Goal: Information Seeking & Learning: Learn about a topic

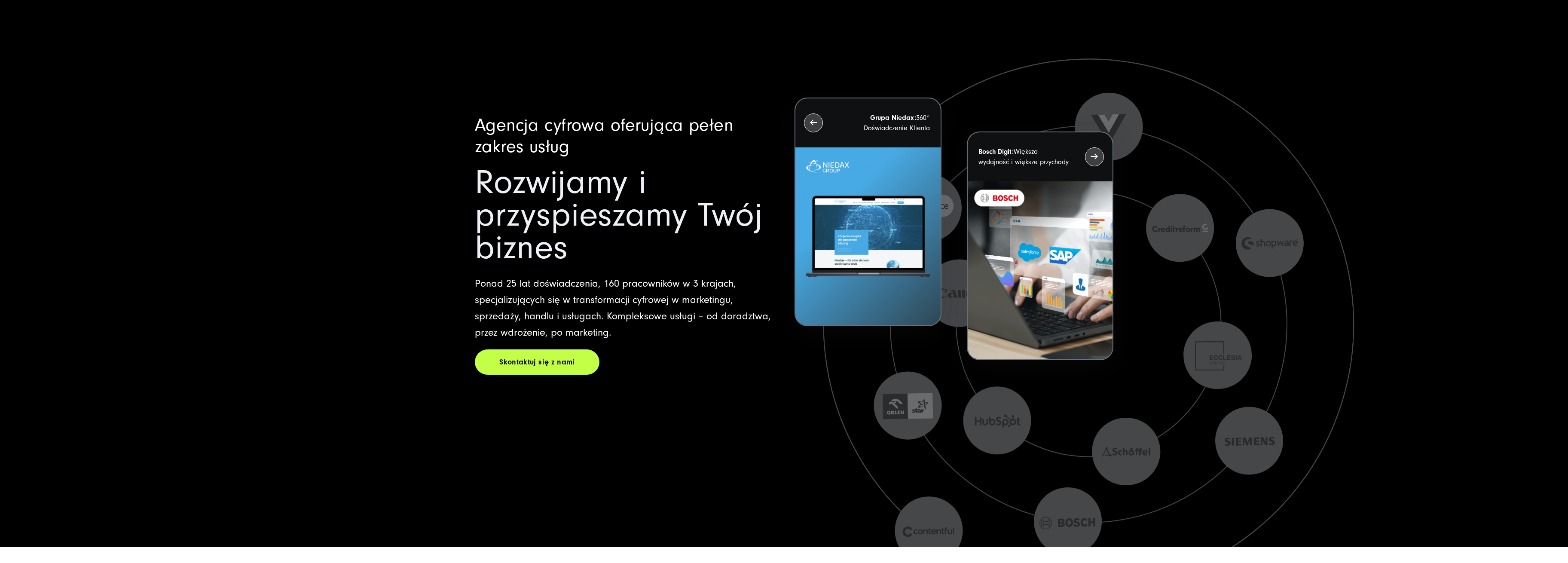
scroll to position [114, 0]
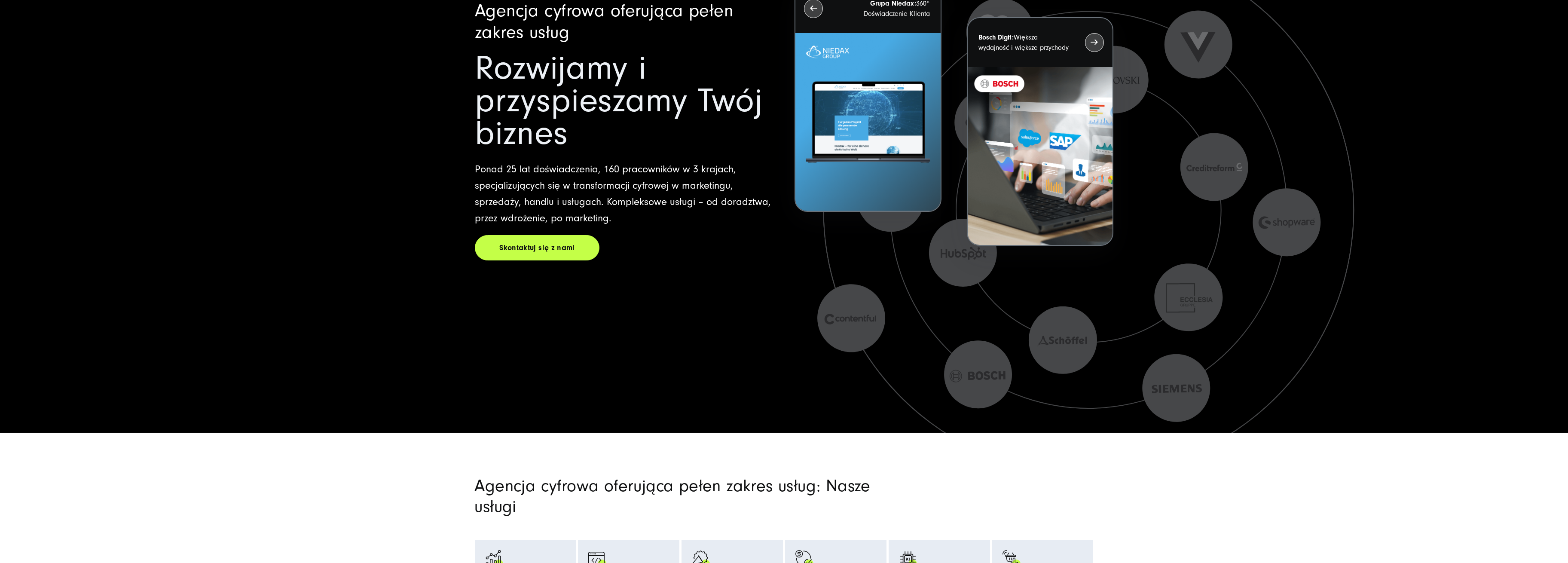
drag, startPoint x: 613, startPoint y: 217, endPoint x: 472, endPoint y: 165, distance: 150.3
click at [499, 177] on p "Ponad 25 lat doświadczenia, 160 pracowników w 3 krajach, specjalizujących się w…" at bounding box center [624, 194] width 299 height 66
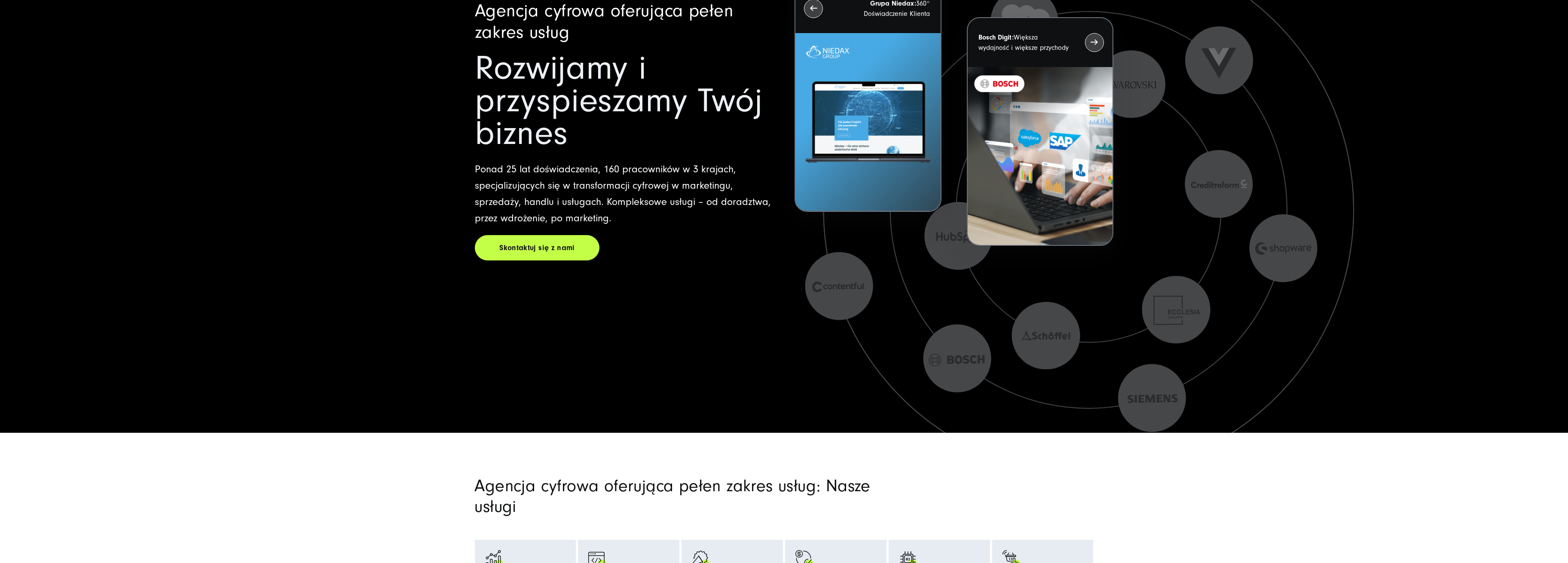
drag, startPoint x: 476, startPoint y: 168, endPoint x: 611, endPoint y: 214, distance: 142.6
click at [611, 220] on p "Ponad 25 lat doświadczenia, 160 pracowników w 3 krajach, specjalizujących się w…" at bounding box center [624, 194] width 299 height 66
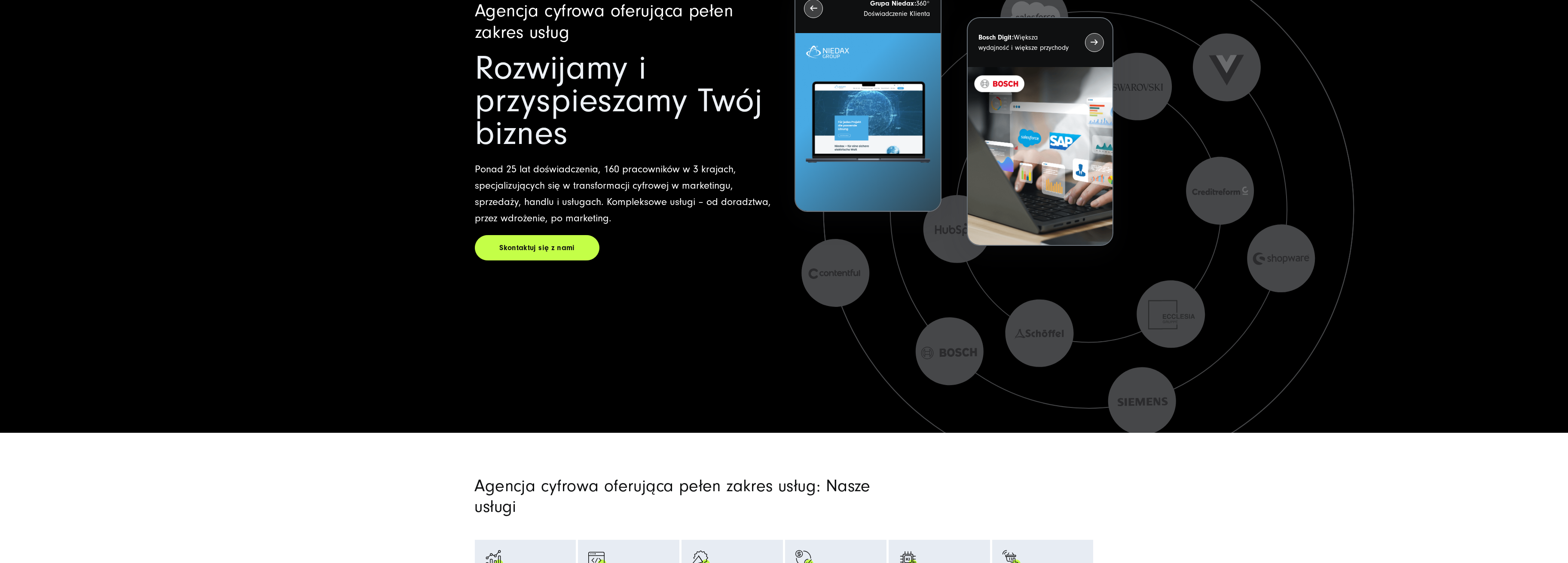
drag, startPoint x: 611, startPoint y: 214, endPoint x: 461, endPoint y: 168, distance: 156.9
click at [487, 155] on div "Agencja cyfrowa oferująca pełen zakres usług Rozwijamy i przyspieszamy Twój biz…" at bounding box center [624, 134] width 299 height 267
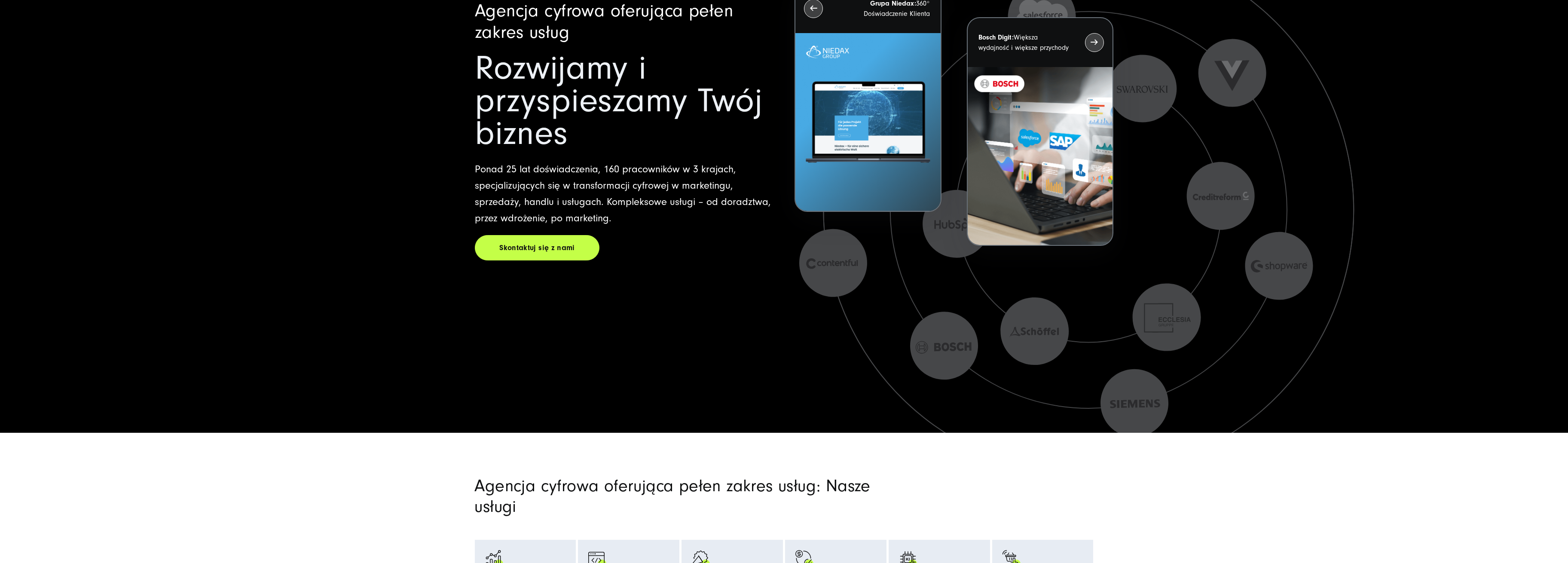
drag, startPoint x: 471, startPoint y: 165, endPoint x: 519, endPoint y: 181, distance: 50.6
click at [519, 181] on div "Agencja cyfrowa oferująca pełen zakres usług Rozwijamy i przyspieszamy Twój biz…" at bounding box center [785, 135] width 653 height 382
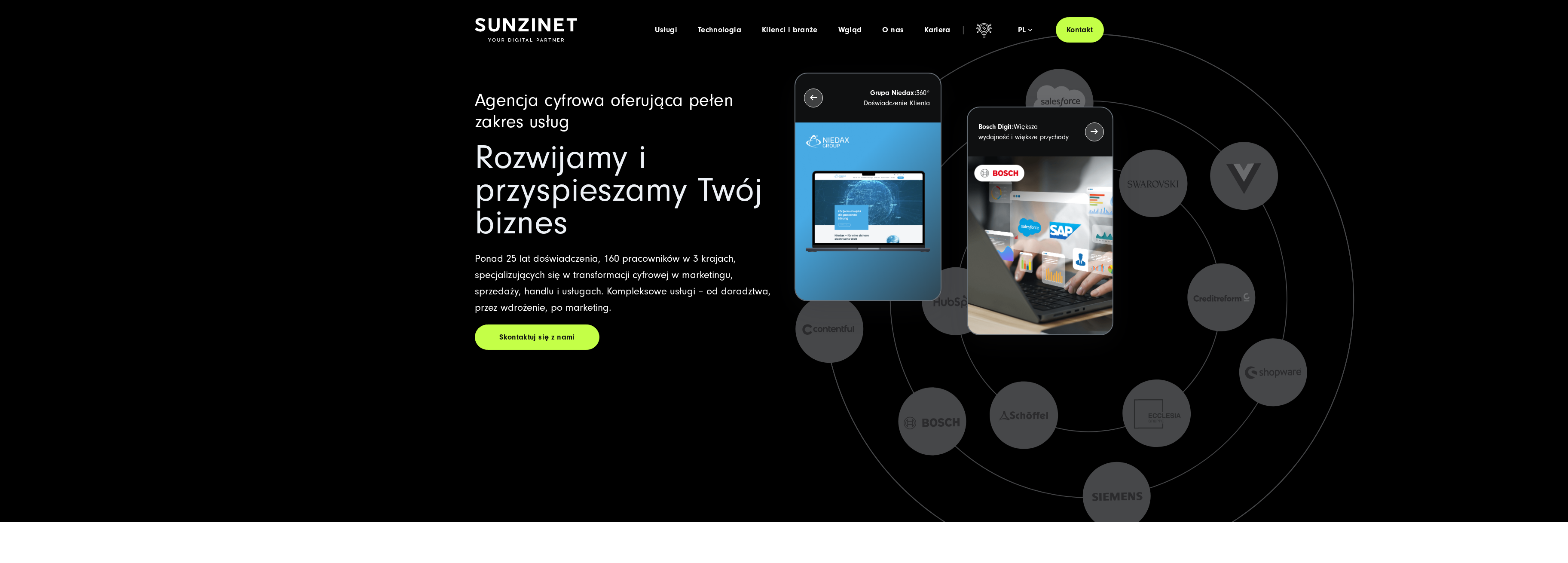
scroll to position [0, 0]
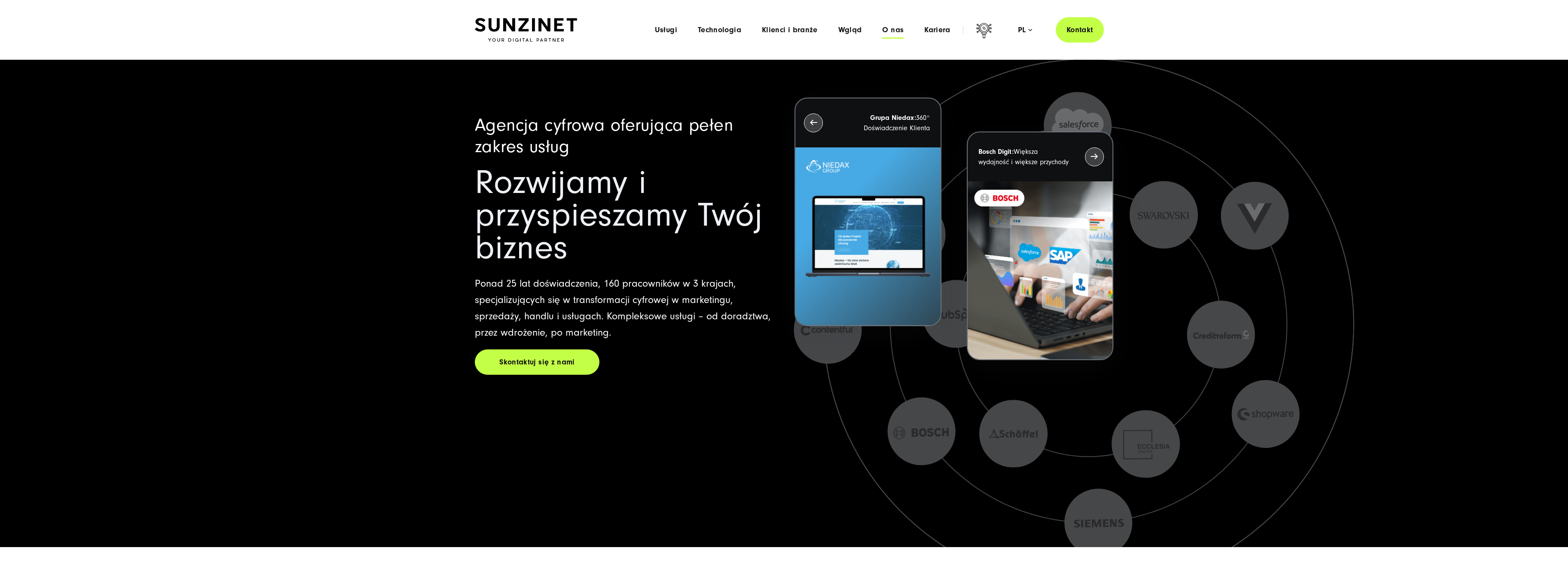
click at [897, 32] on font "O nas" at bounding box center [894, 29] width 22 height 9
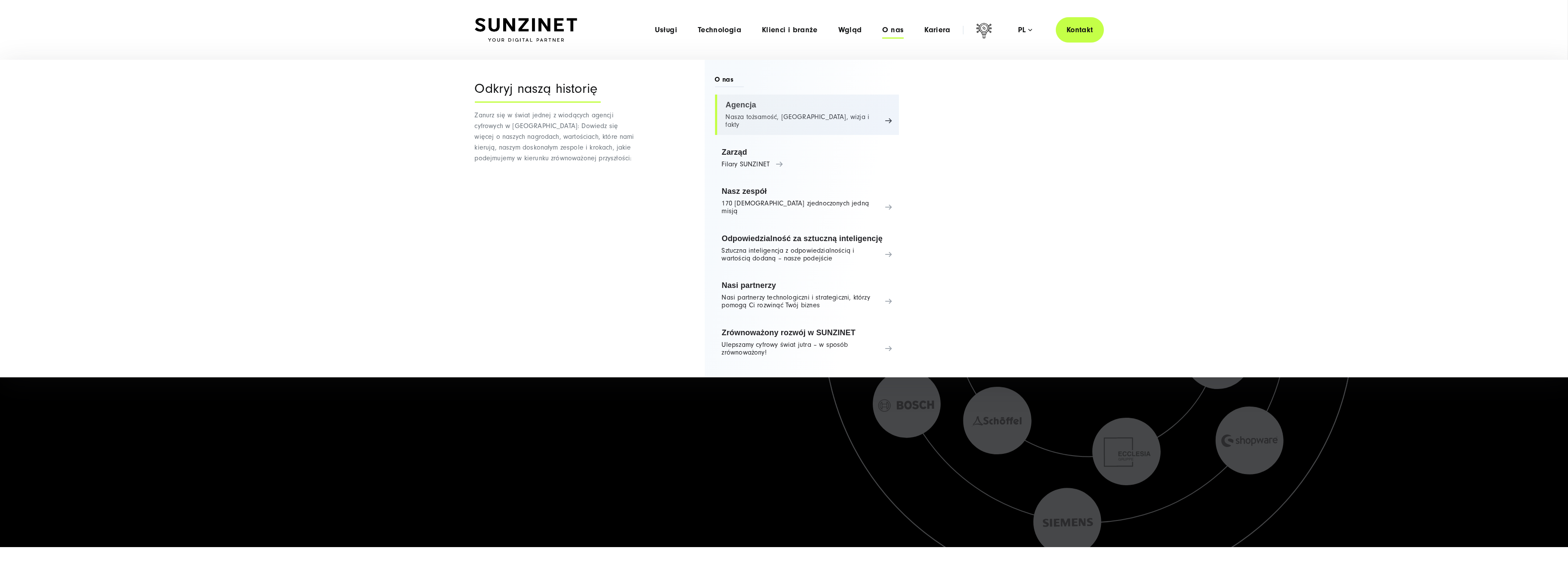
click at [739, 103] on link "Agencja Nasza tożsamość, misja, wizja i fakty" at bounding box center [807, 115] width 185 height 41
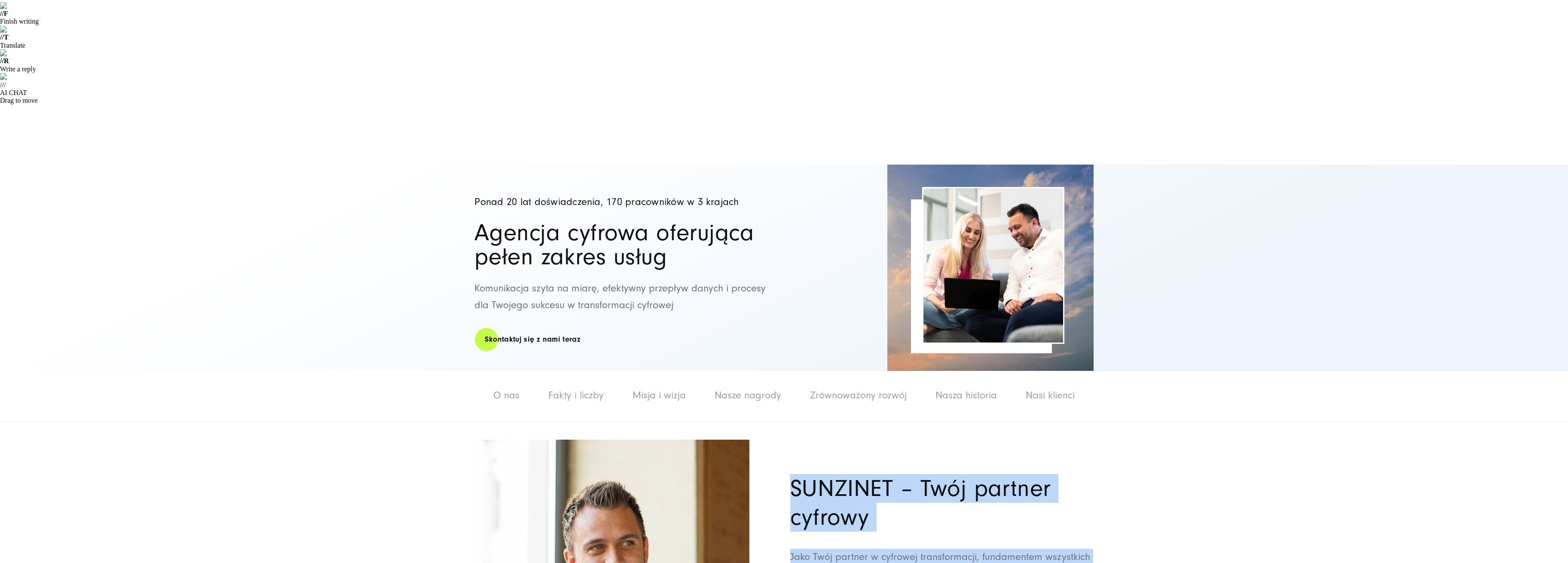
drag, startPoint x: 988, startPoint y: 434, endPoint x: 784, endPoint y: 207, distance: 305.2
copy div "SUNZINET – Twój partner cyfrowy Jako Twój partner w cyfrowej transformacji, fun…"
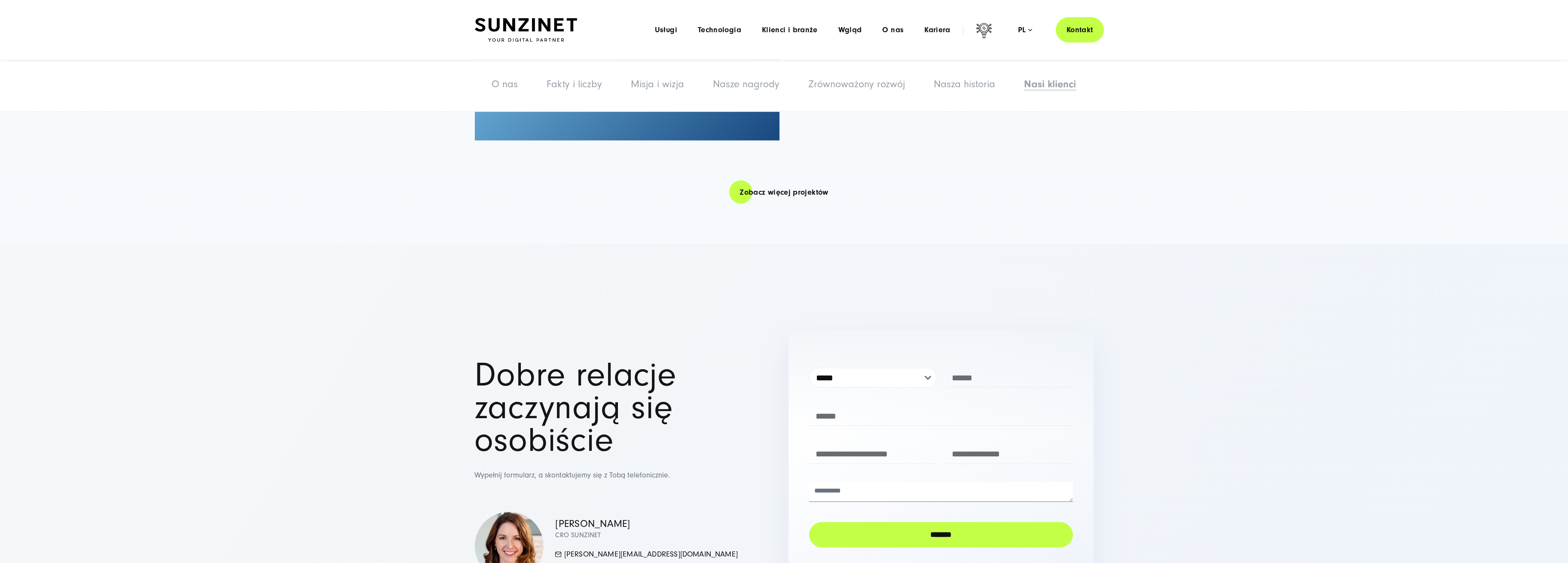
scroll to position [6935, 0]
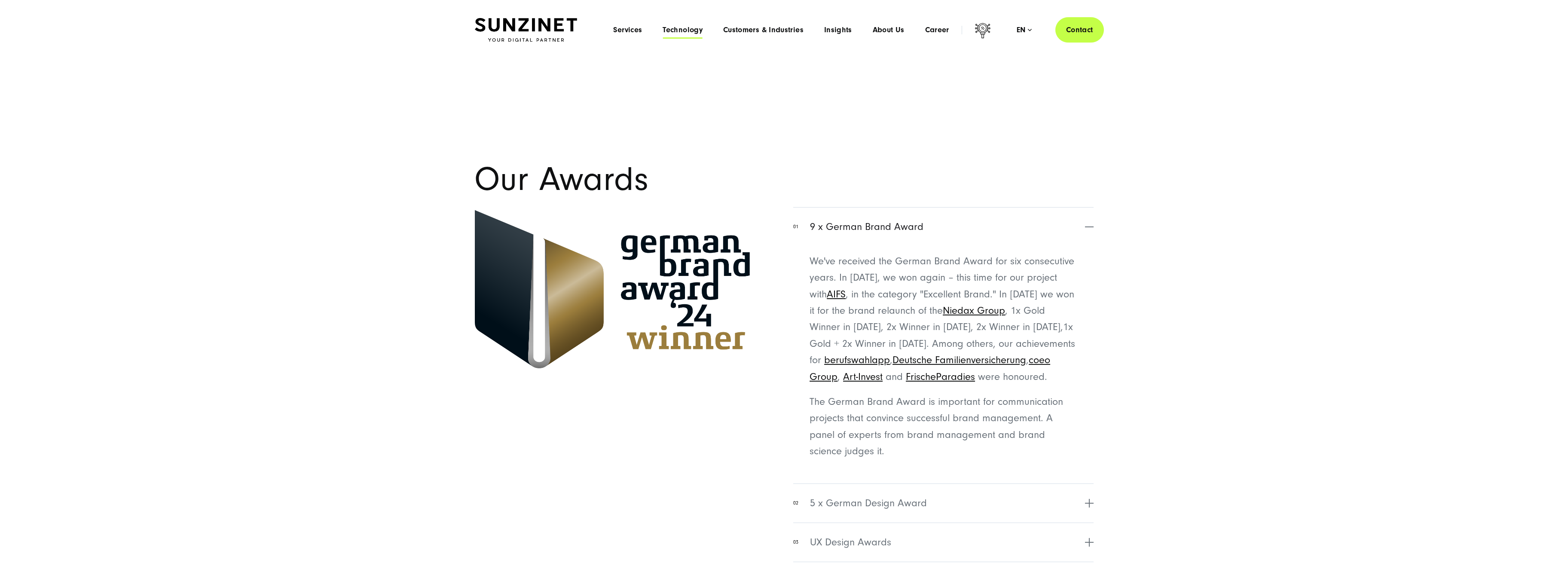
click at [676, 30] on span "Technology" at bounding box center [683, 30] width 40 height 9
click at [628, 30] on span "Services" at bounding box center [628, 30] width 29 height 9
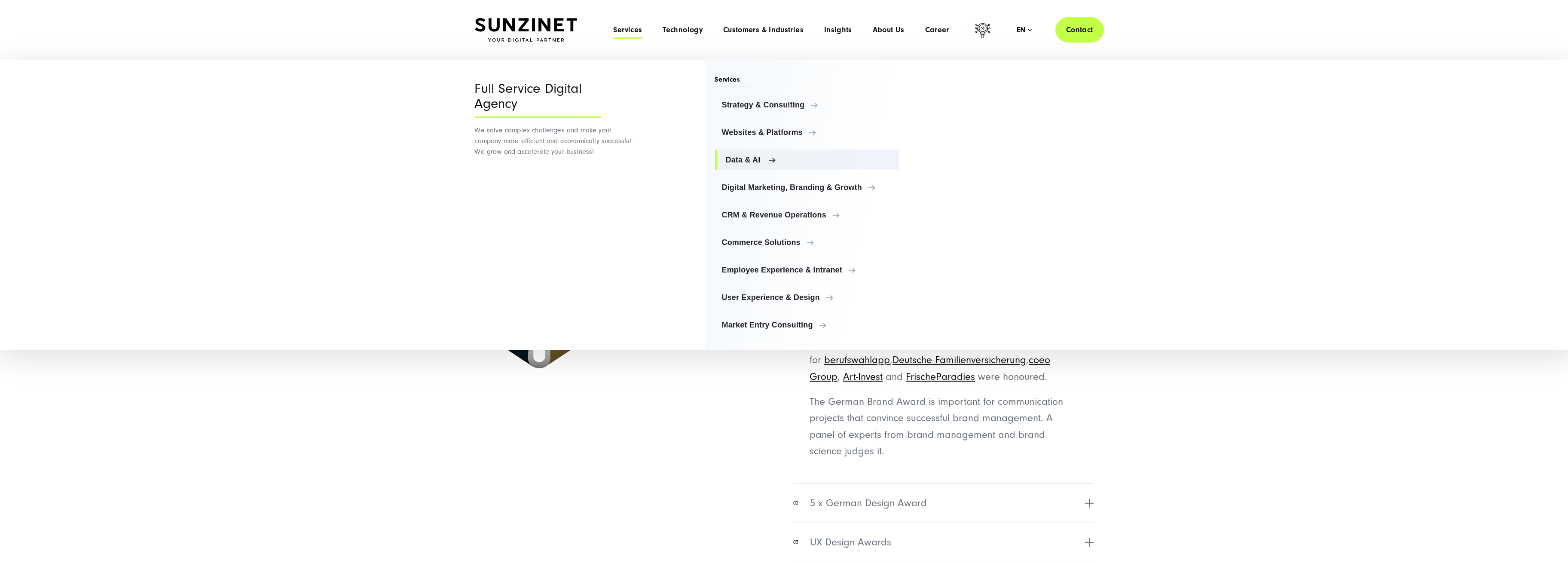
click at [743, 163] on span "Data & AI" at bounding box center [809, 160] width 166 height 9
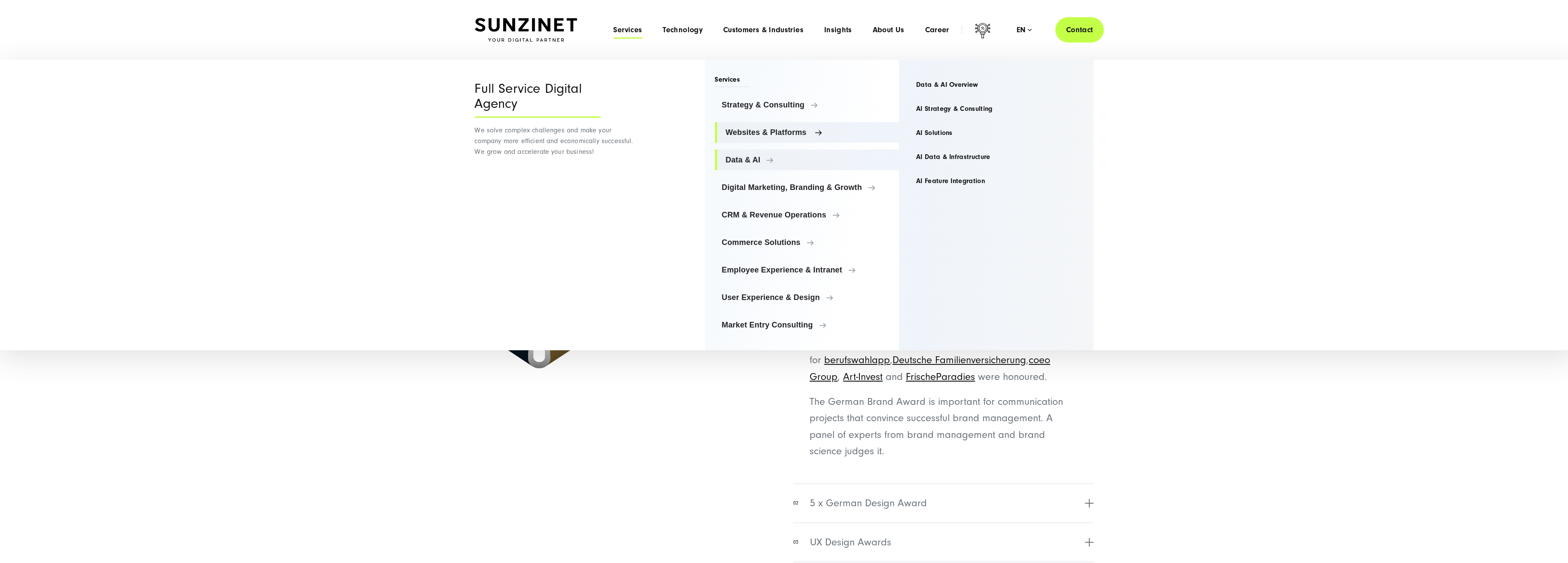
click at [750, 128] on span "Websites & Platforms" at bounding box center [809, 132] width 166 height 9
click at [955, 77] on link "Websites & Platforms Overview" at bounding box center [996, 85] width 174 height 20
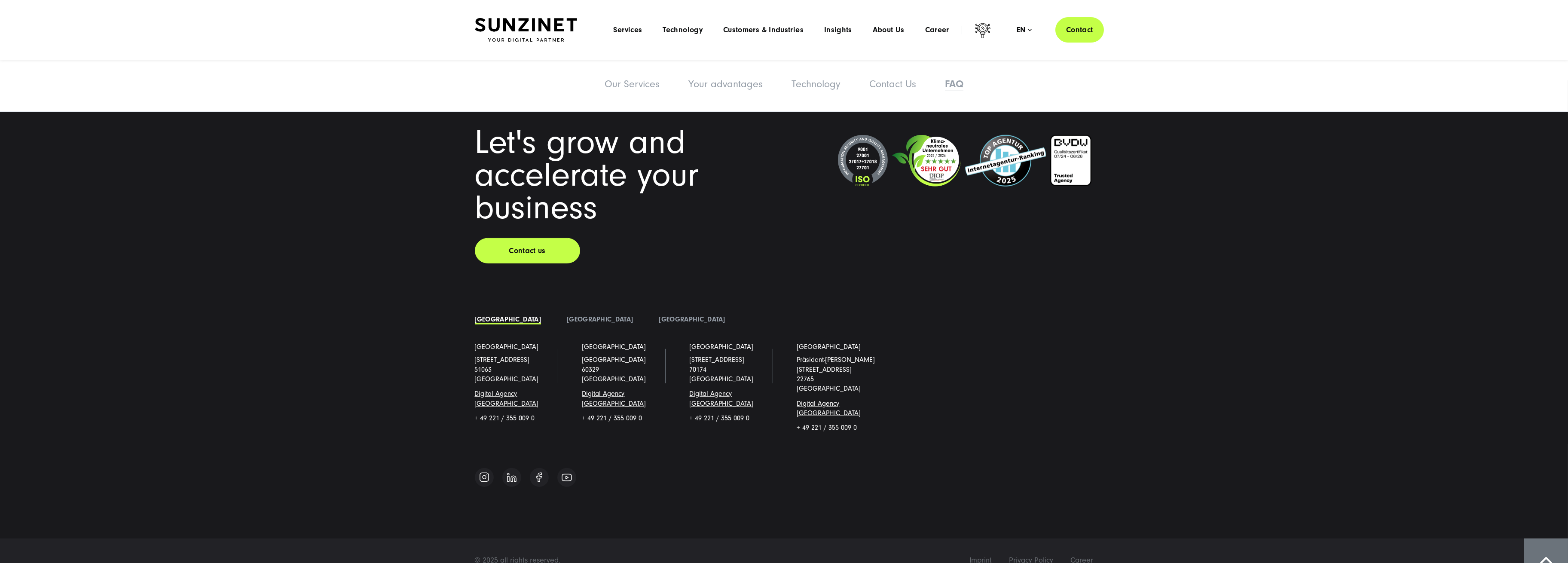
scroll to position [3950, 0]
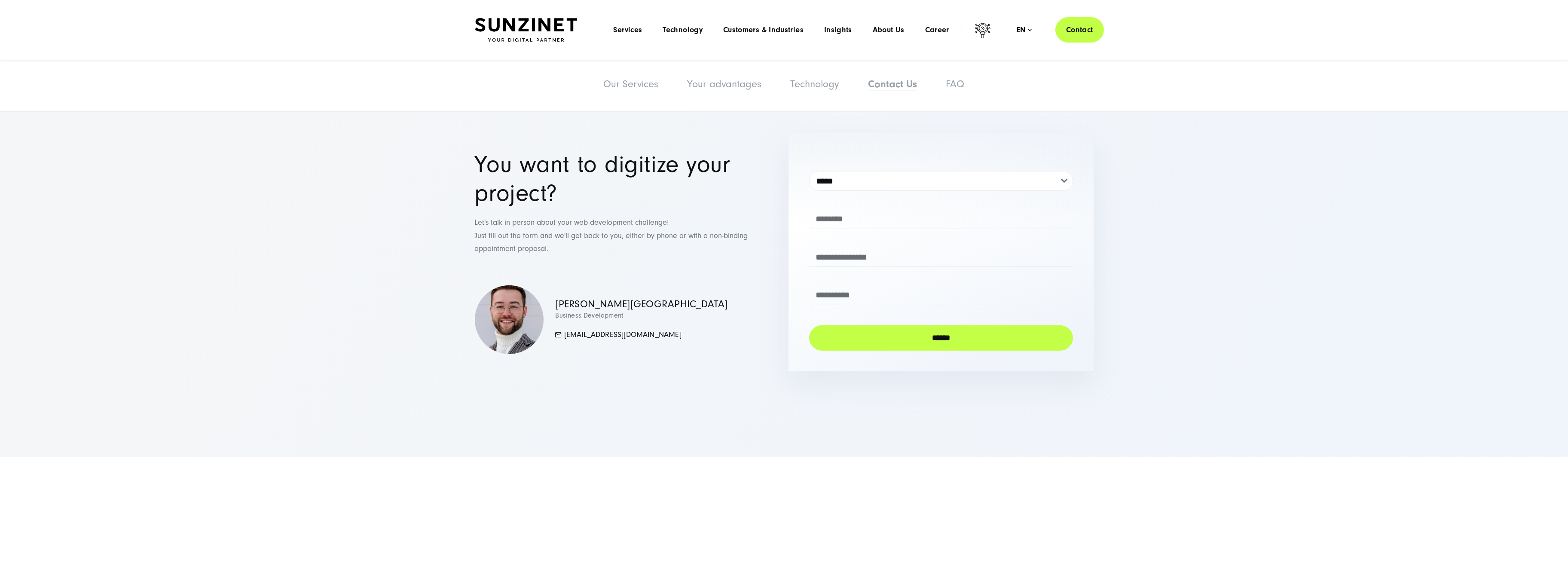
click at [627, 24] on div "Menu Services Menu Full Service Digital Agency We solve complex challenges and …" at bounding box center [853, 29] width 501 height 25
click at [626, 31] on span "Services" at bounding box center [628, 30] width 29 height 9
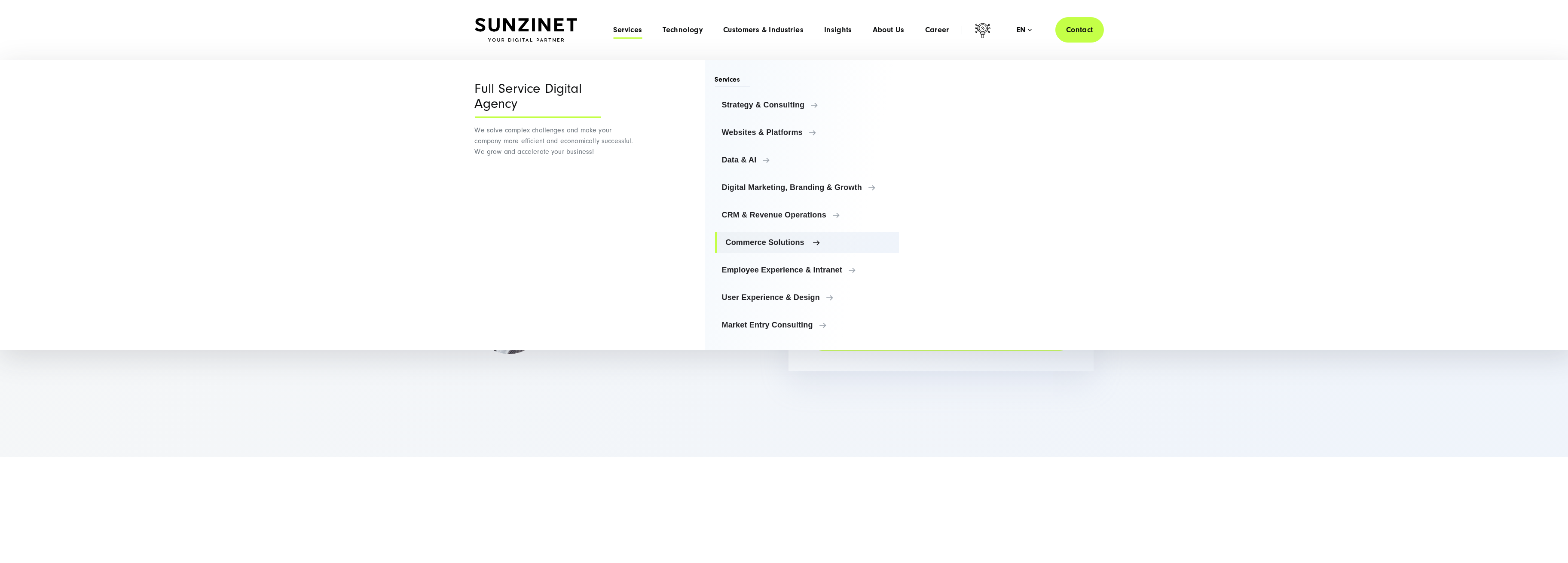
click at [752, 242] on span "Commerce Solutions" at bounding box center [809, 242] width 166 height 9
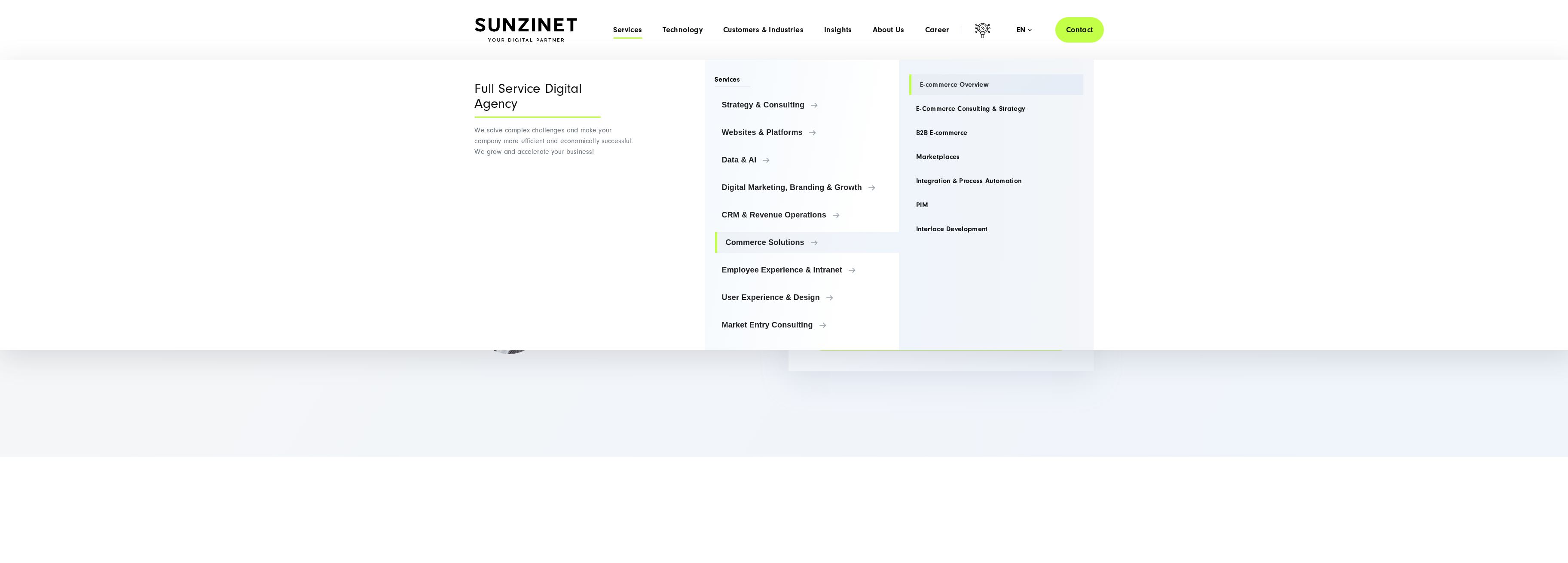
click at [940, 81] on link "E-commerce Overview" at bounding box center [996, 85] width 174 height 20
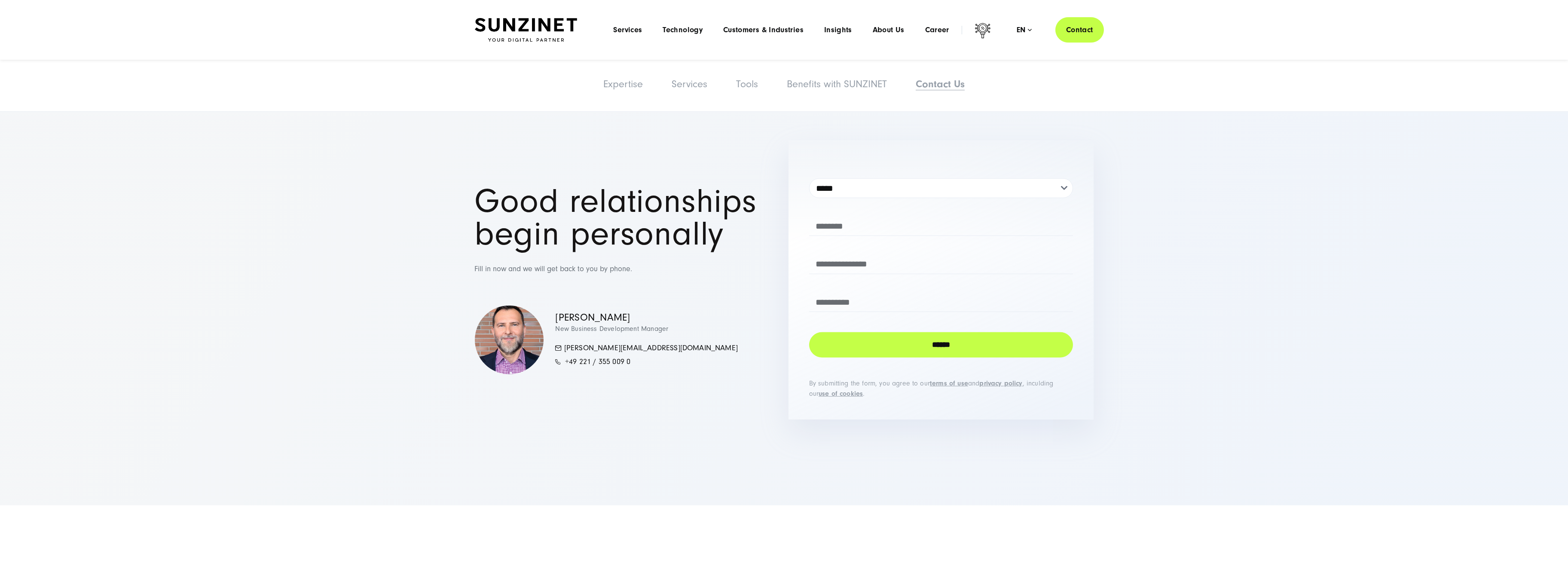
scroll to position [5482, 0]
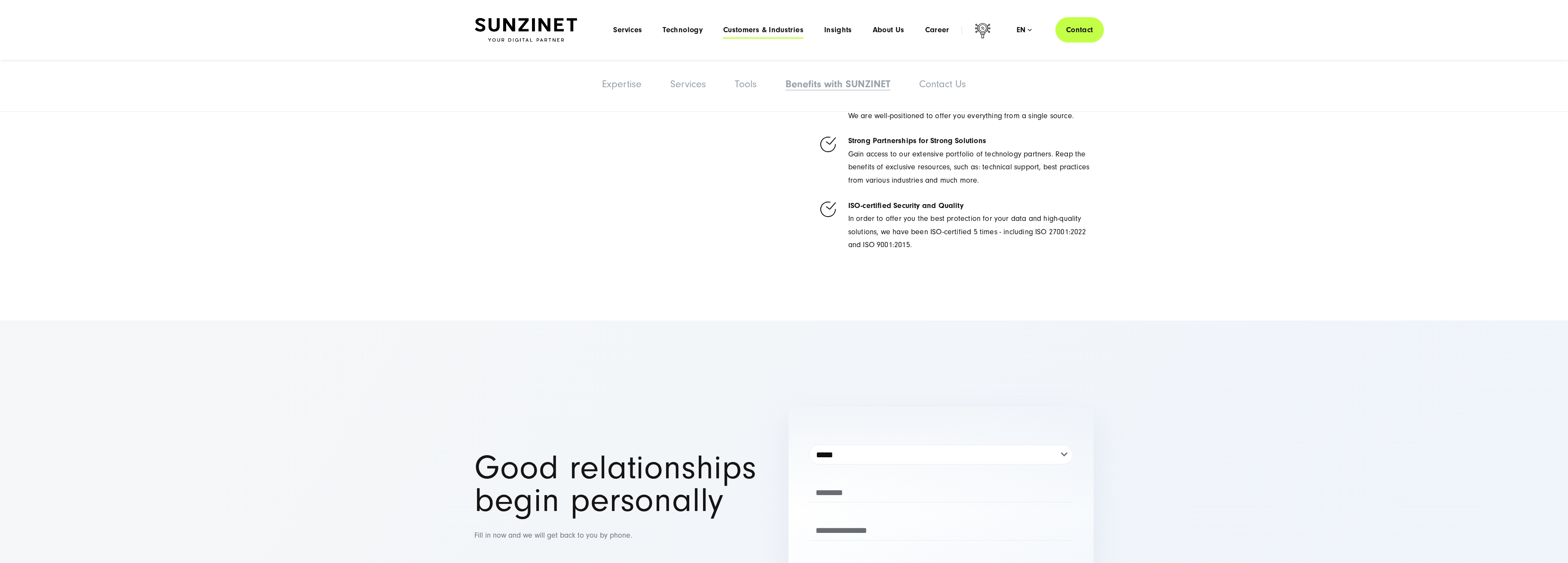
click at [759, 26] on span "Customers & Industries" at bounding box center [763, 30] width 80 height 9
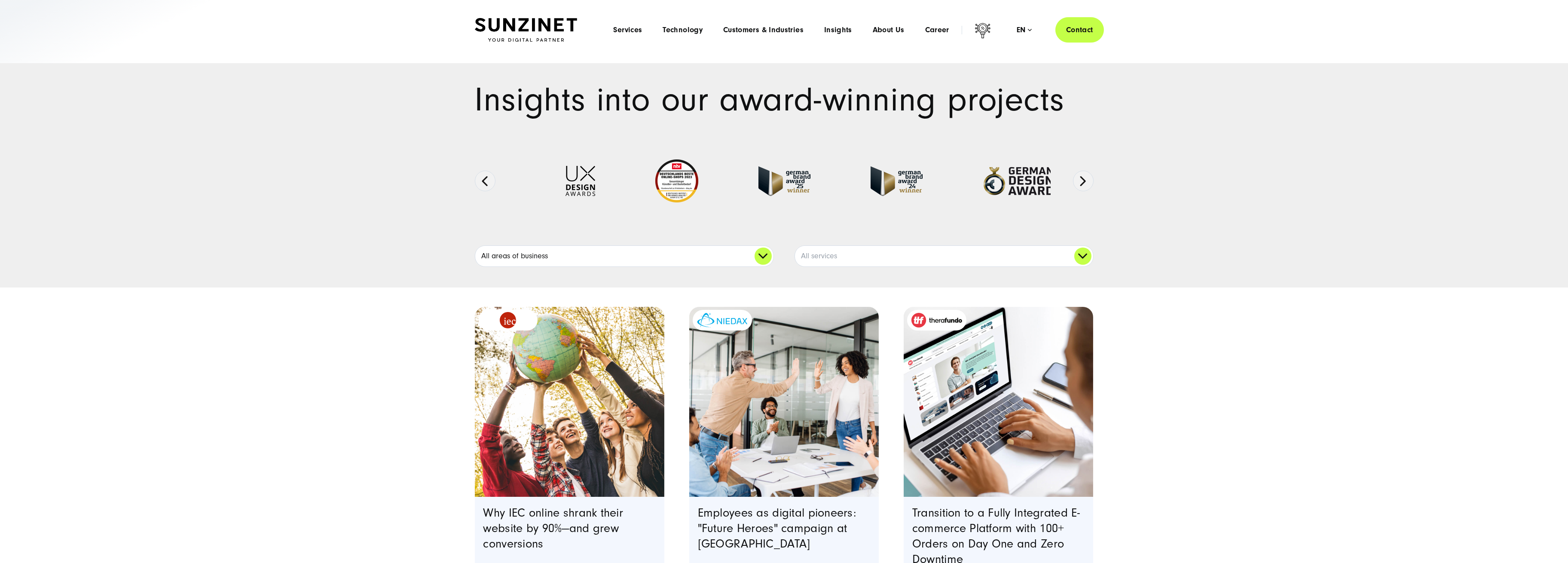
click at [761, 255] on link "All areas of business" at bounding box center [624, 256] width 298 height 20
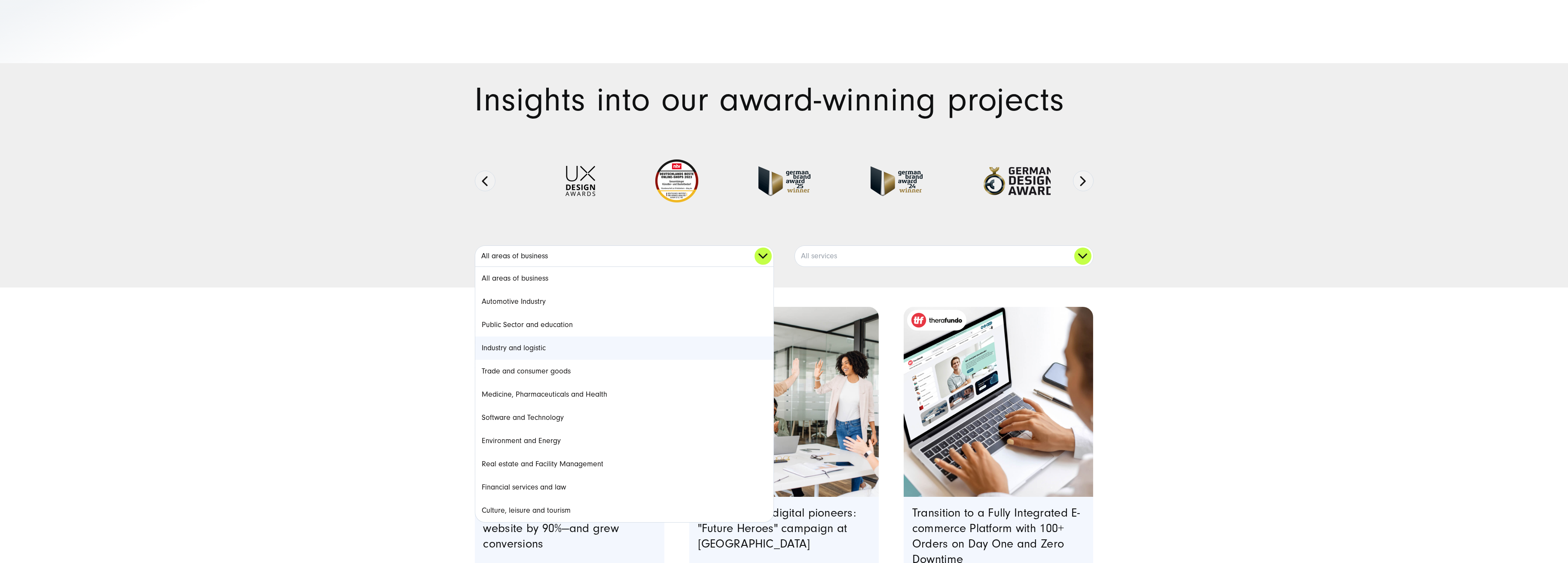
scroll to position [57, 0]
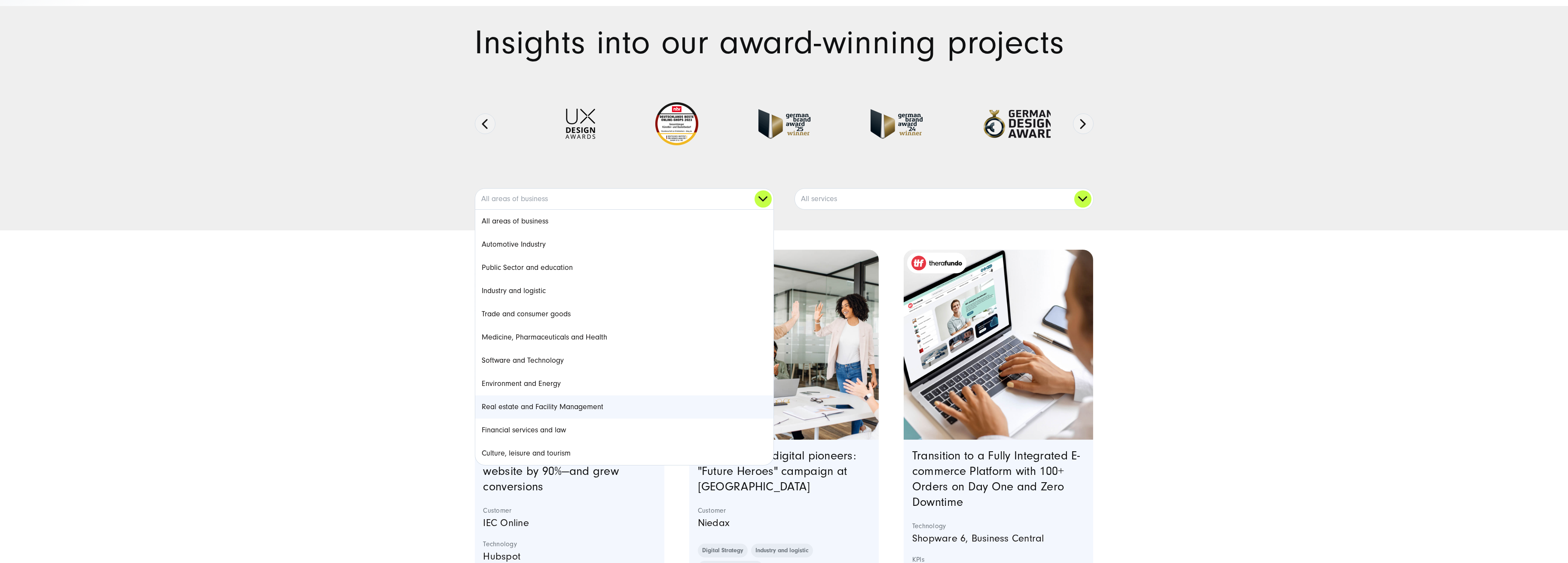
click at [570, 409] on link "Real estate and Facility Management" at bounding box center [624, 407] width 298 height 23
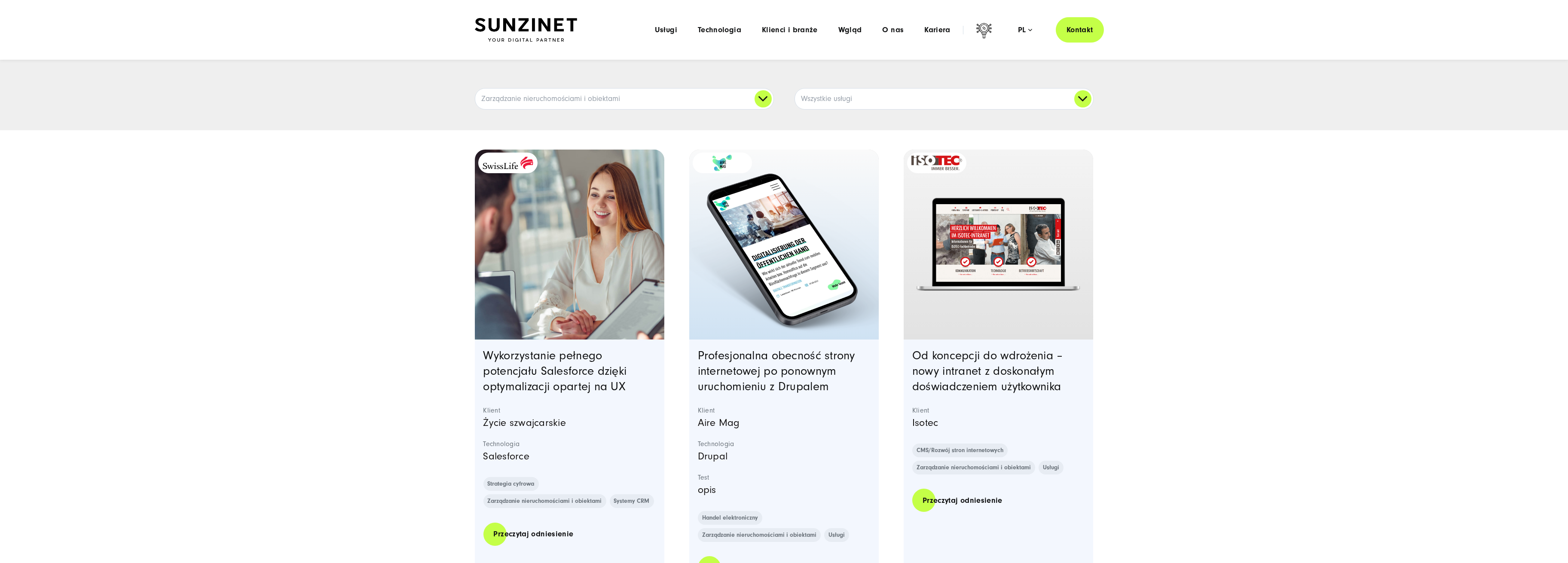
scroll to position [130, 0]
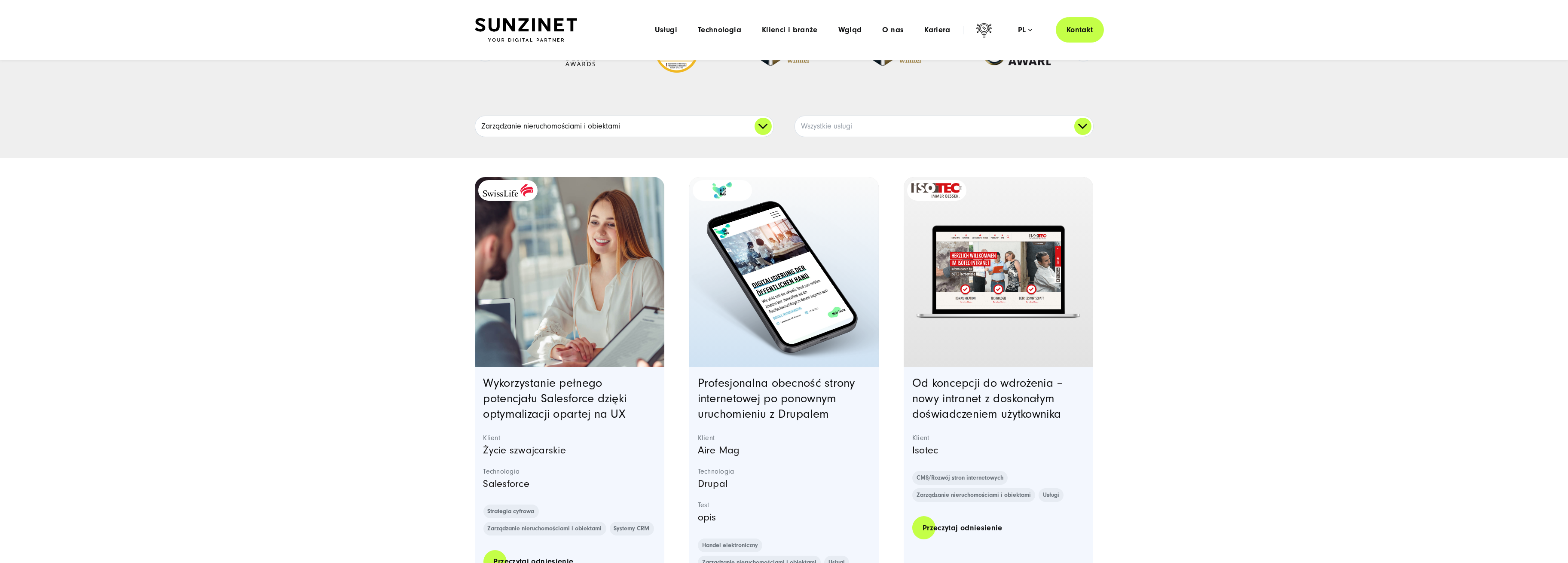
click at [760, 126] on link "Zarządzanie nieruchomościami i obiektami" at bounding box center [624, 127] width 298 height 20
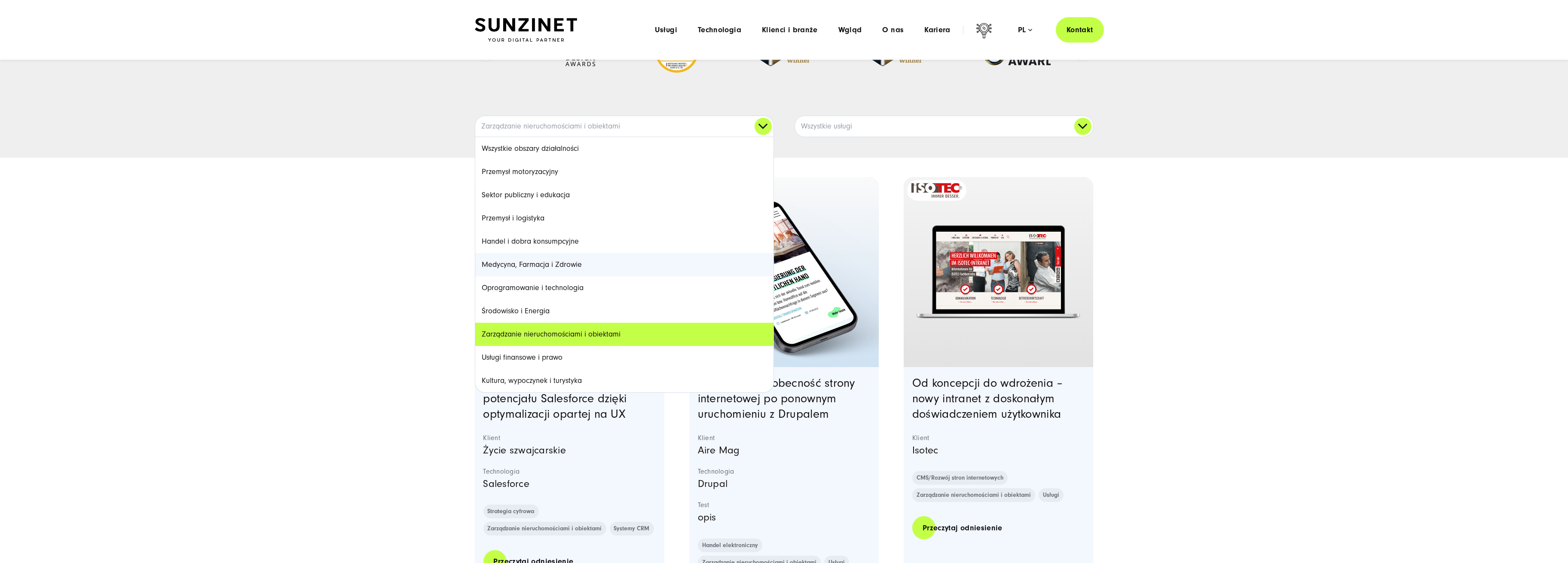
click at [578, 266] on font "Medycyna, Farmacja i Zdrowie" at bounding box center [532, 264] width 100 height 9
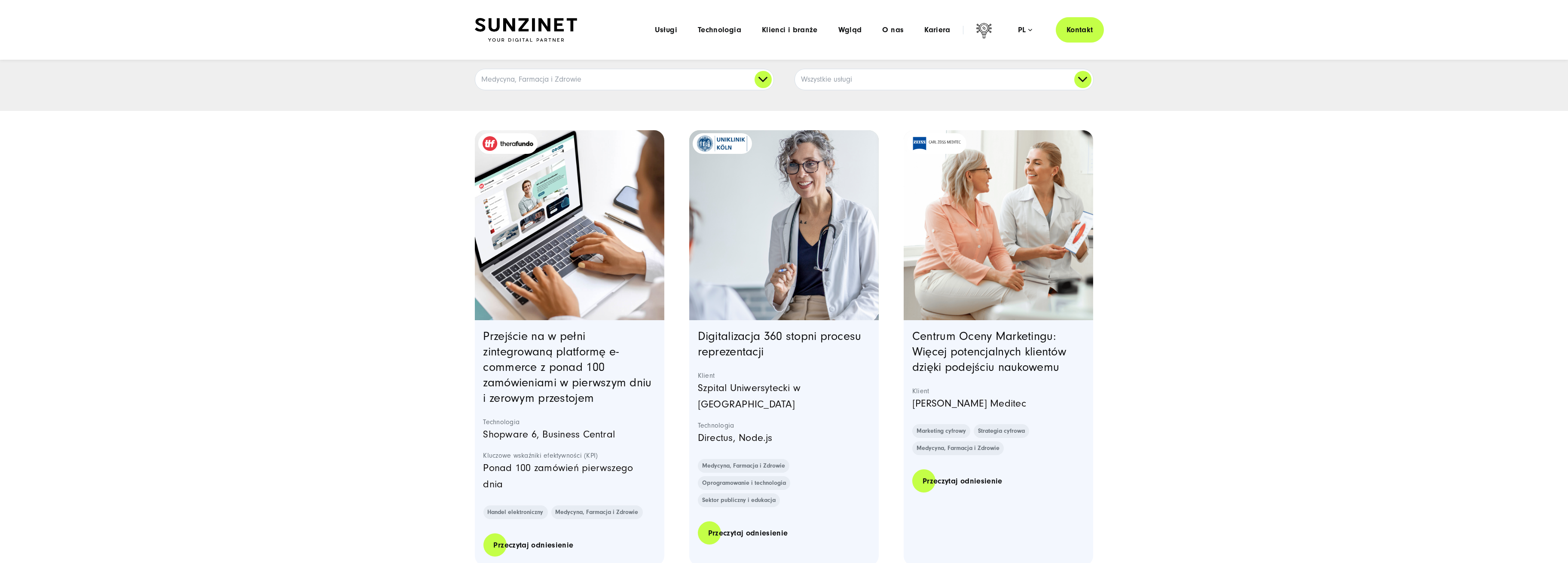
scroll to position [16, 0]
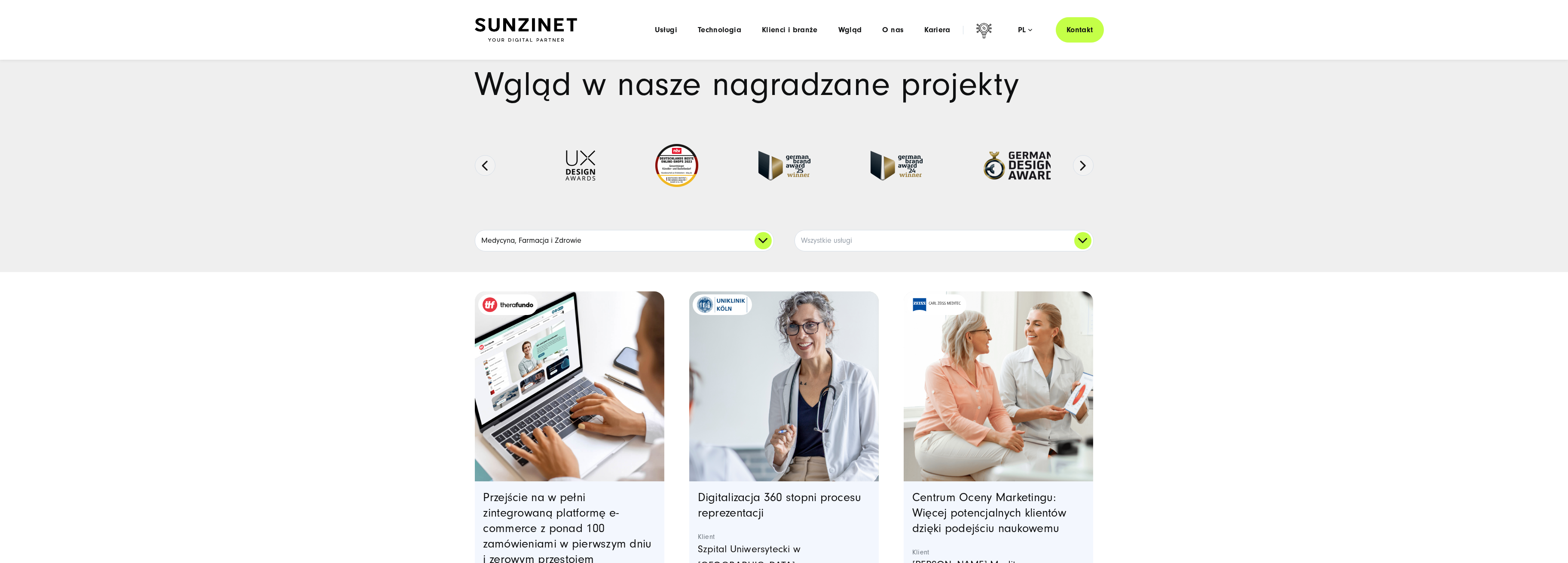
click at [692, 233] on link "Medycyna, Farmacja i Zdrowie" at bounding box center [624, 241] width 298 height 20
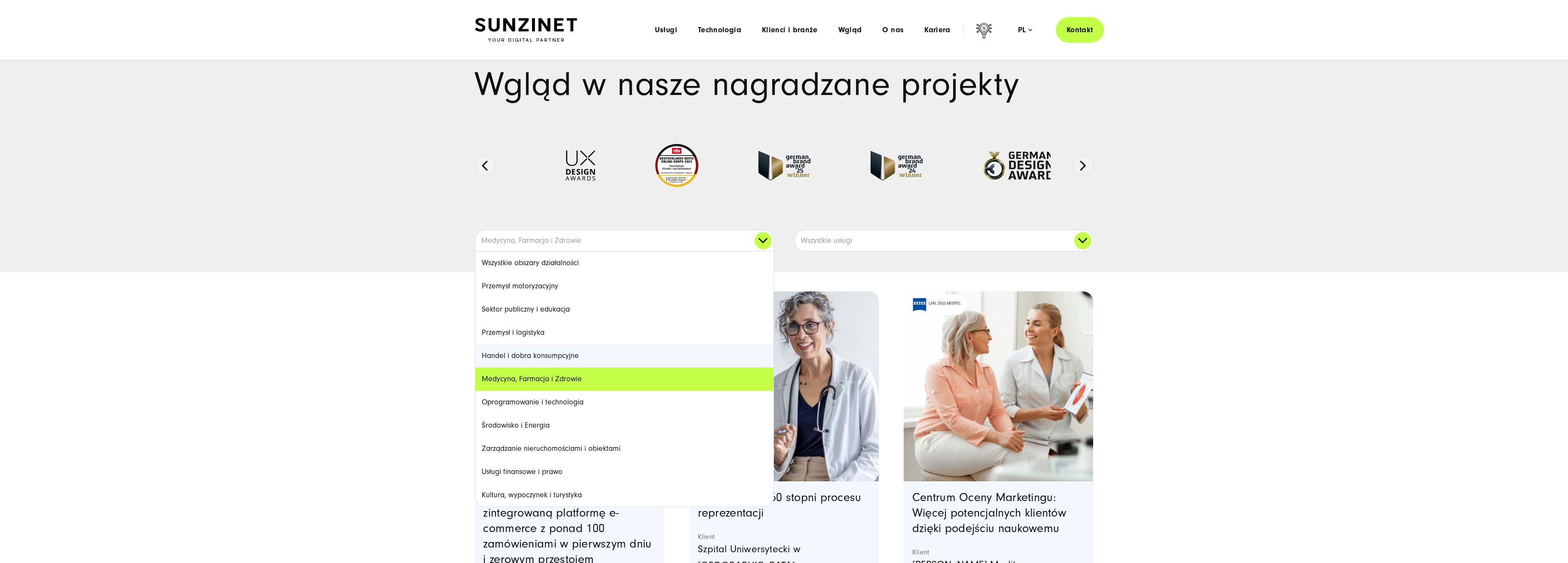
click at [615, 351] on link "Handel i dobra konsumpcyjne" at bounding box center [624, 356] width 298 height 23
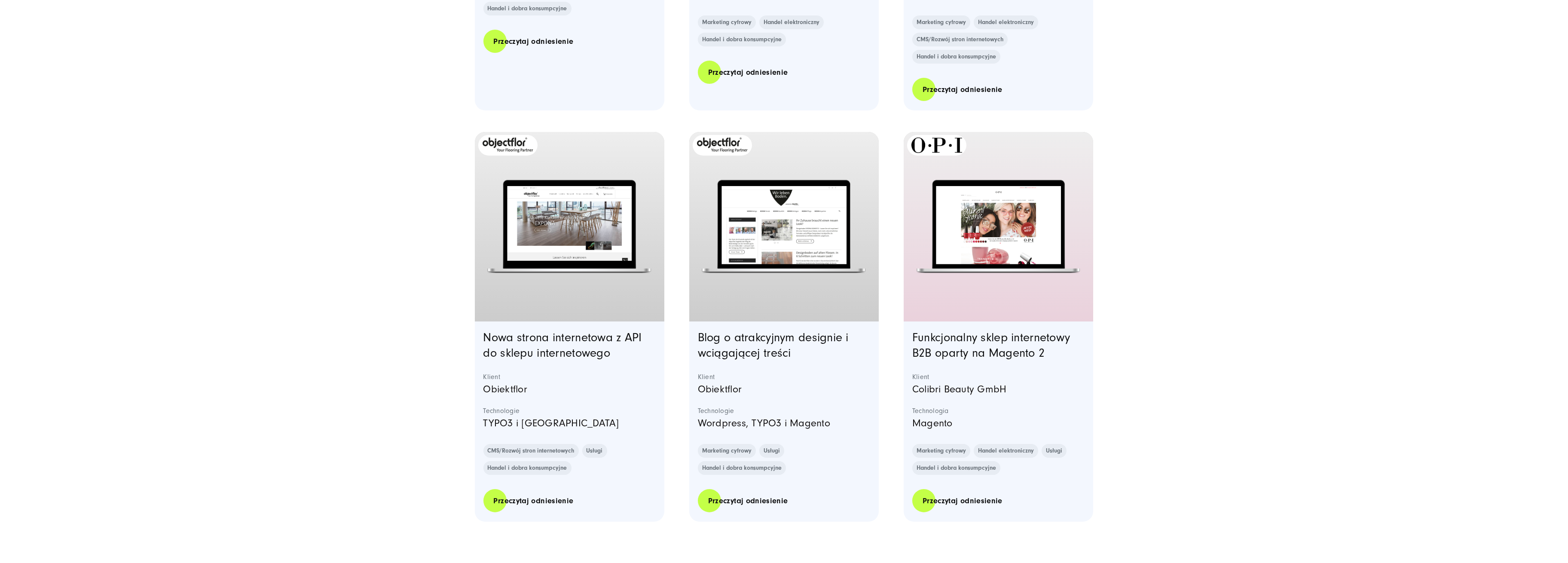
scroll to position [1735, 0]
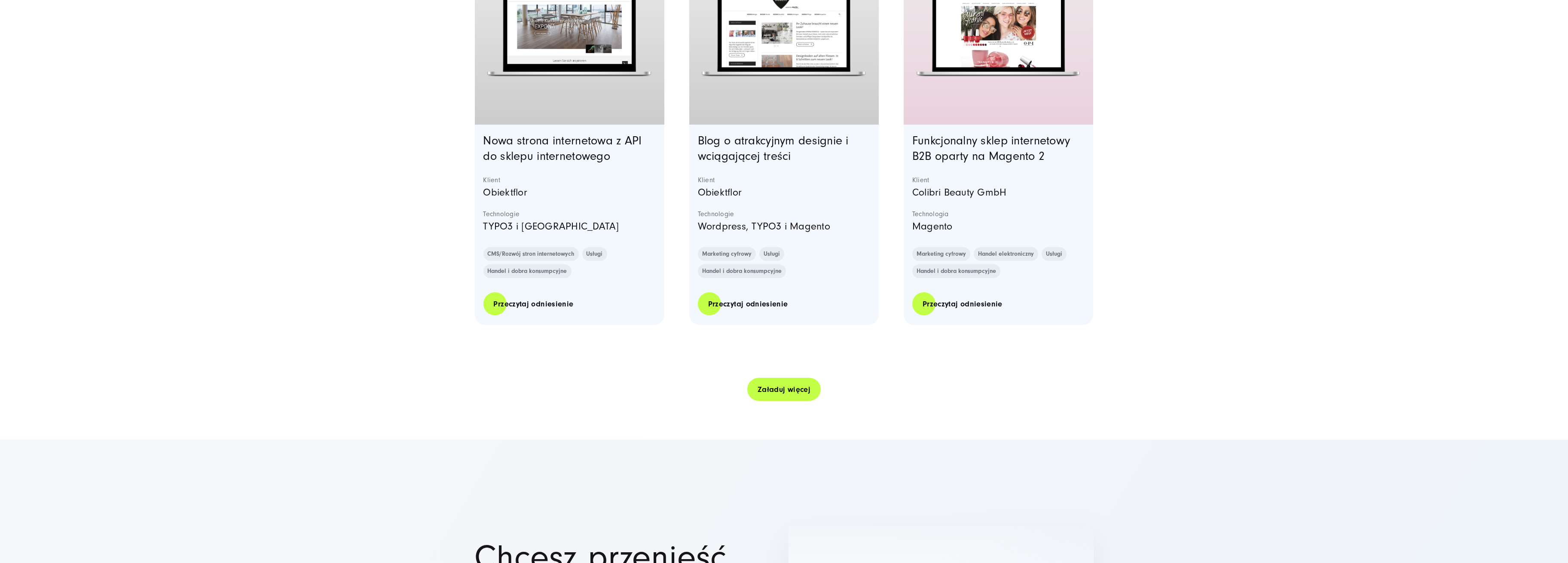
click at [773, 384] on link "Załaduj więcej" at bounding box center [784, 390] width 74 height 24
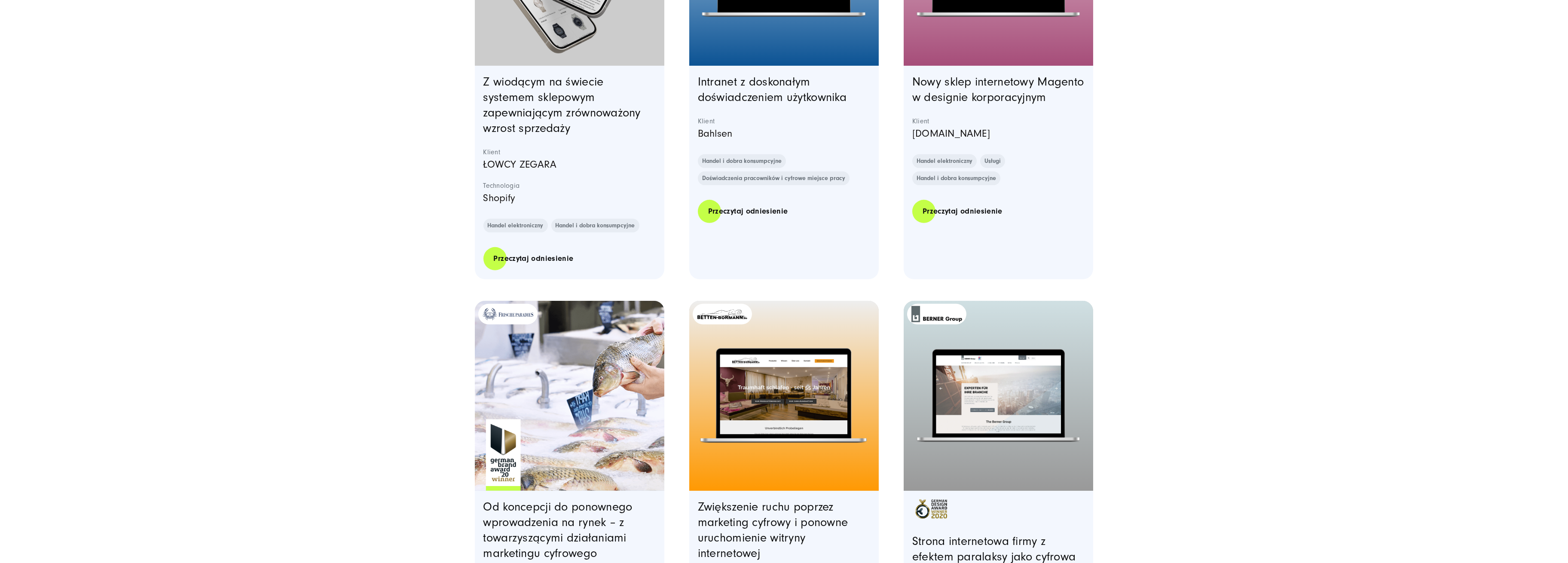
scroll to position [3512, 0]
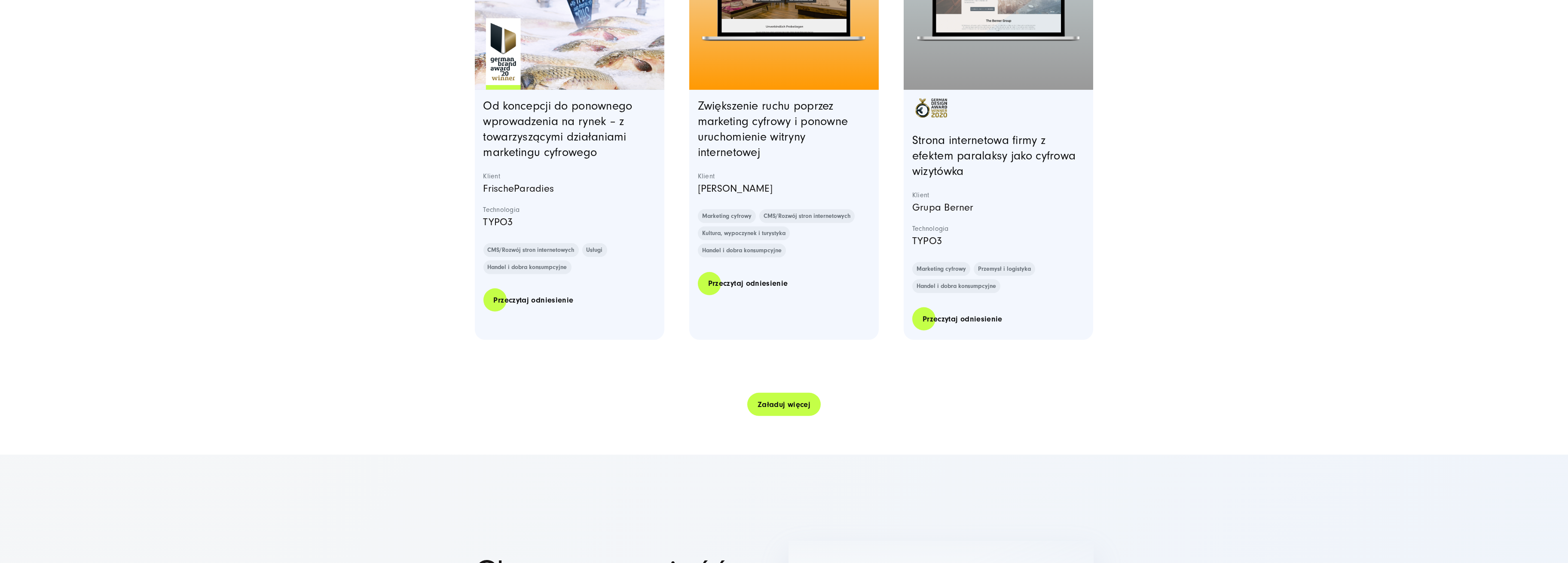
click at [796, 409] on link "Załaduj więcej" at bounding box center [784, 405] width 74 height 24
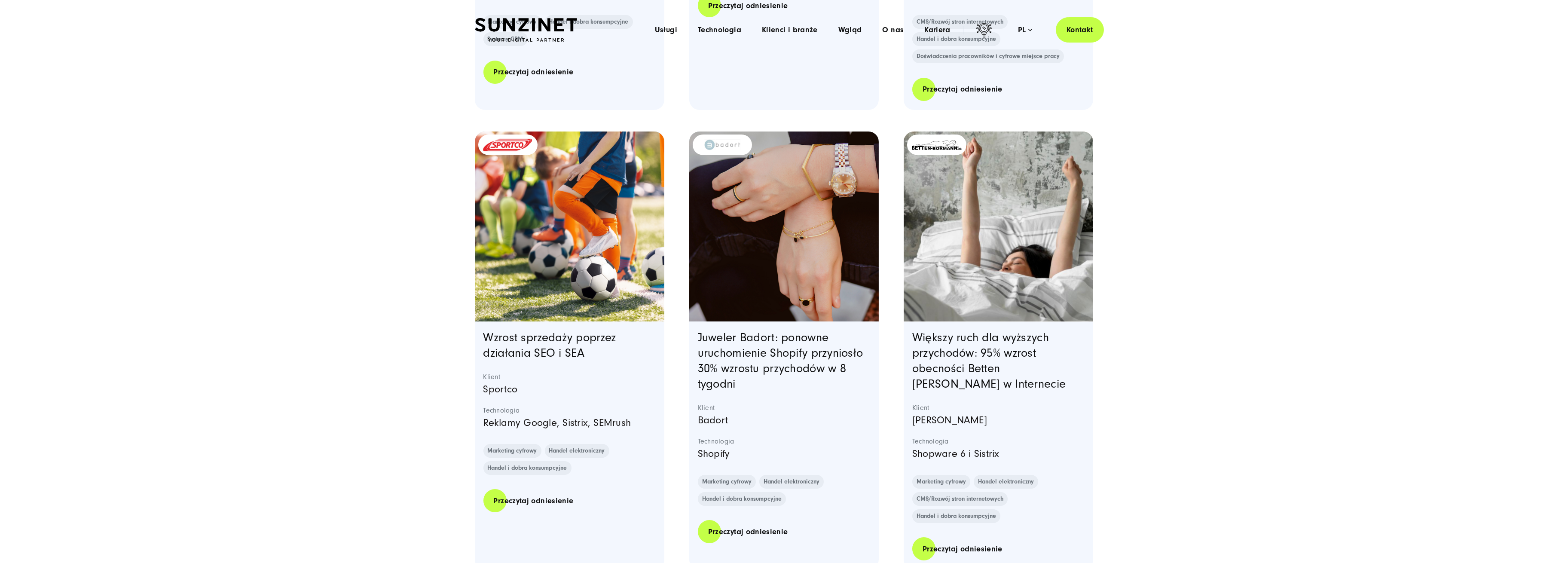
scroll to position [0, 0]
